Goal: Task Accomplishment & Management: Complete application form

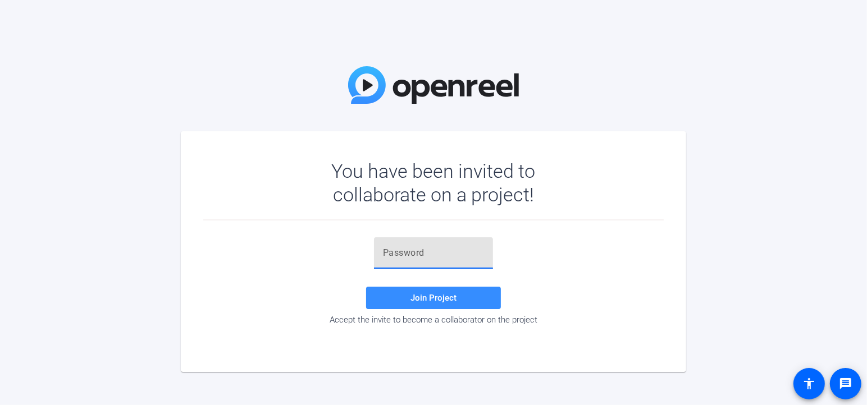
drag, startPoint x: 414, startPoint y: 255, endPoint x: 385, endPoint y: 250, distance: 29.6
drag, startPoint x: 383, startPoint y: 255, endPoint x: 393, endPoint y: 257, distance: 10.3
click at [393, 257] on input "text" at bounding box center [433, 252] width 101 height 13
drag, startPoint x: 383, startPoint y: 248, endPoint x: 396, endPoint y: 254, distance: 14.8
click at [396, 254] on input "text" at bounding box center [433, 252] width 101 height 13
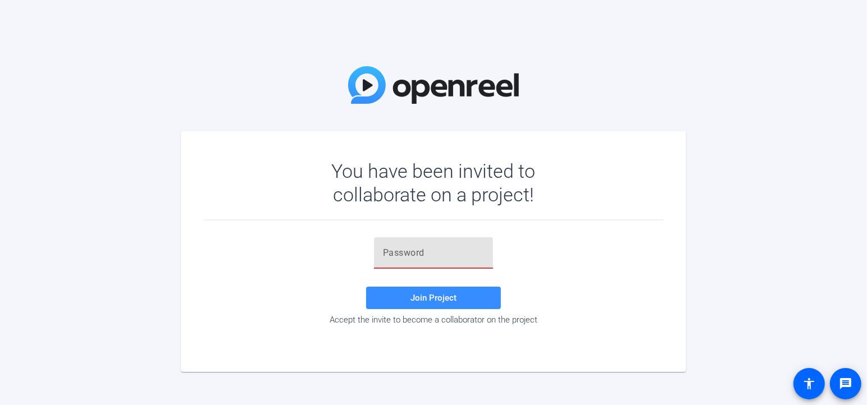
click at [407, 255] on input "text" at bounding box center [433, 252] width 101 height 13
click at [385, 251] on input "text" at bounding box center [433, 252] width 101 height 13
click at [385, 250] on input "text" at bounding box center [433, 252] width 101 height 13
paste input "&4KNz#"
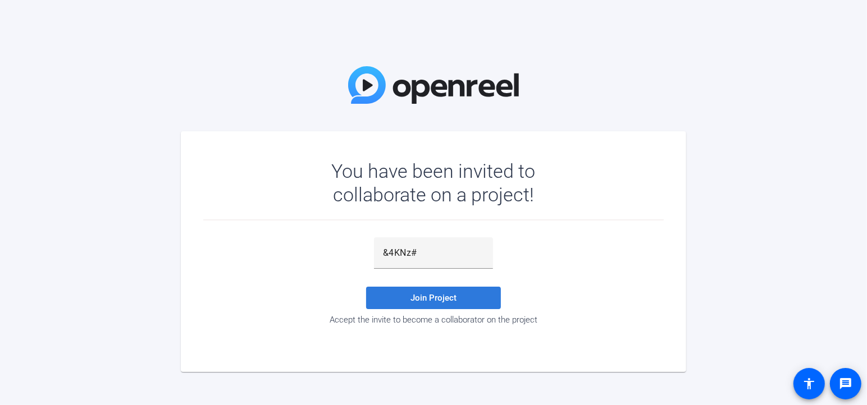
click at [423, 298] on span "Join Project" at bounding box center [433, 298] width 46 height 10
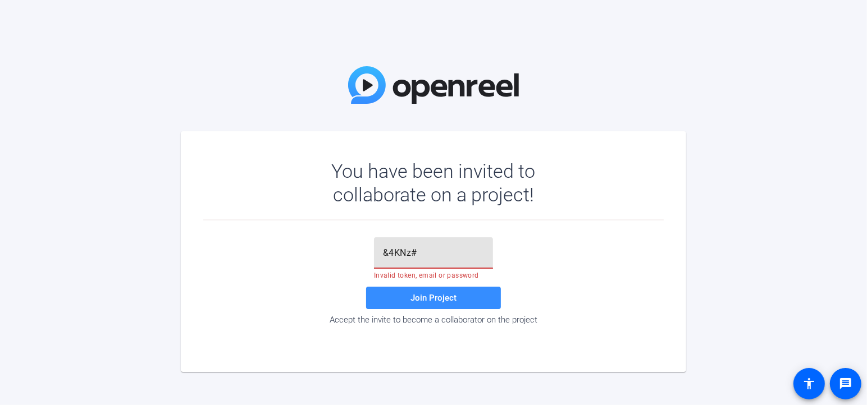
click at [424, 254] on input "&4KNz#" at bounding box center [433, 252] width 101 height 13
type input "&4KNz#"
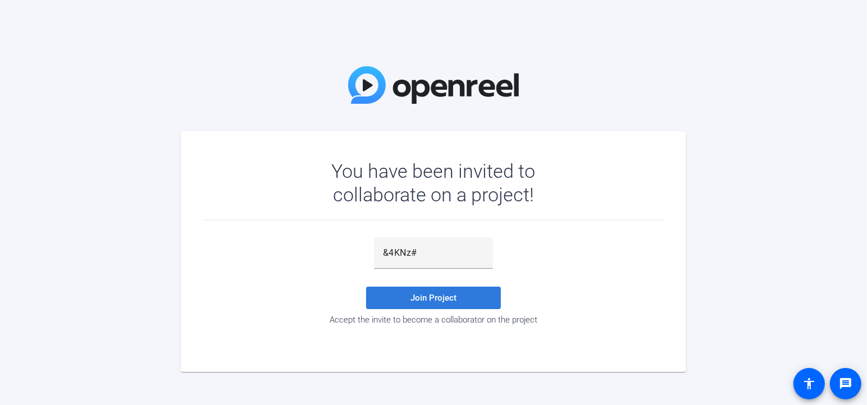
click at [420, 299] on span "Join Project" at bounding box center [433, 298] width 46 height 10
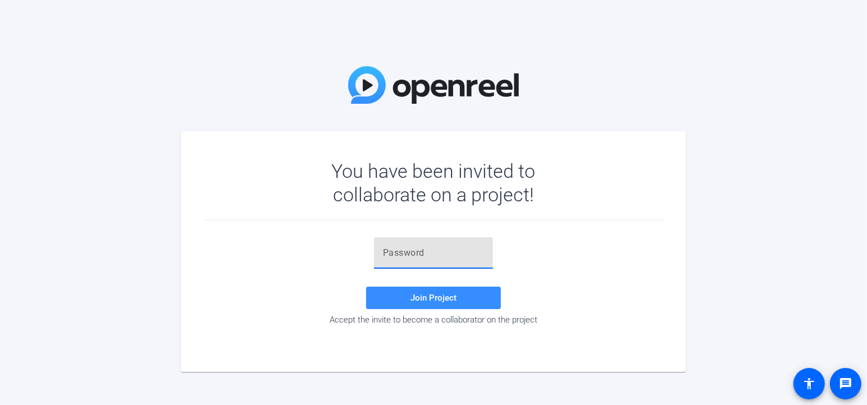
click at [388, 251] on input "text" at bounding box center [433, 252] width 101 height 13
drag, startPoint x: 388, startPoint y: 252, endPoint x: 381, endPoint y: 251, distance: 7.4
click at [381, 255] on div at bounding box center [433, 252] width 119 height 31
paste input "y%Y}'4"
type input "y%Y}'4"
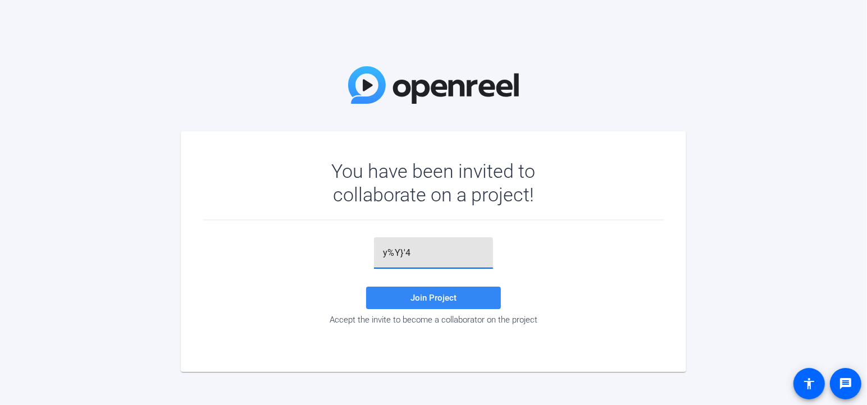
click at [423, 296] on span "Join Project" at bounding box center [433, 298] width 46 height 10
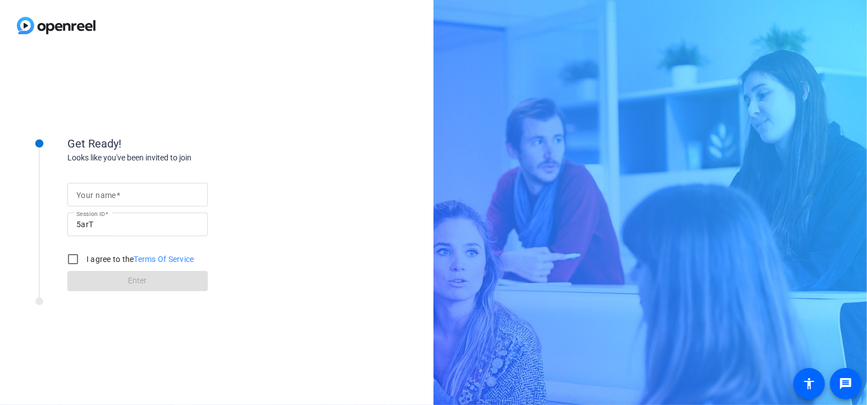
click at [115, 195] on mat-label "Your name" at bounding box center [96, 195] width 40 height 9
click at [115, 195] on input "Your name" at bounding box center [137, 194] width 122 height 13
type input "[PERSON_NAME]"
click at [74, 256] on input "I agree to the Terms Of Service" at bounding box center [73, 259] width 22 height 22
checkbox input "true"
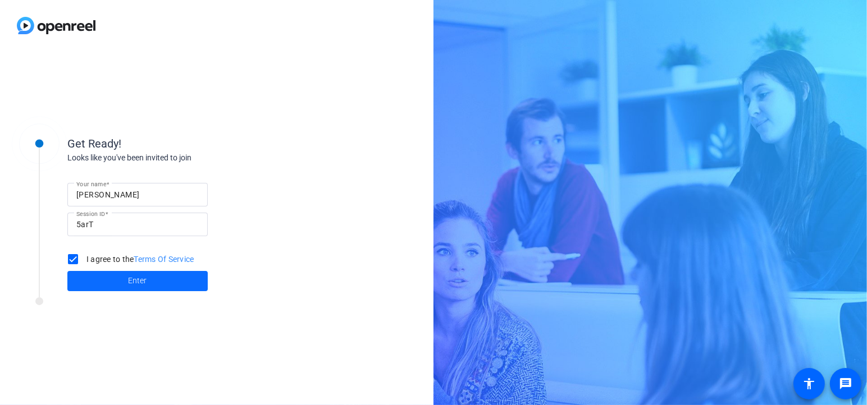
click at [134, 283] on span "Enter" at bounding box center [138, 281] width 19 height 12
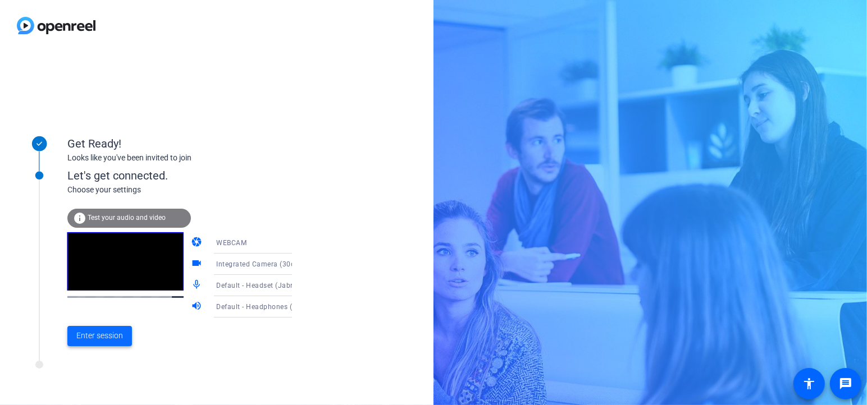
click at [102, 335] on span "Enter session" at bounding box center [99, 336] width 47 height 12
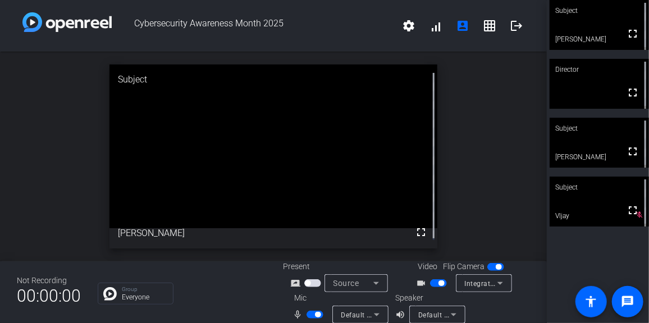
click at [310, 314] on span "button" at bounding box center [314, 315] width 17 height 8
click at [317, 315] on span "button" at bounding box center [314, 315] width 17 height 8
click at [310, 316] on span "button" at bounding box center [314, 315] width 17 height 8
click at [317, 315] on span "button" at bounding box center [314, 315] width 17 height 8
